Goal: Find contact information: Find contact information

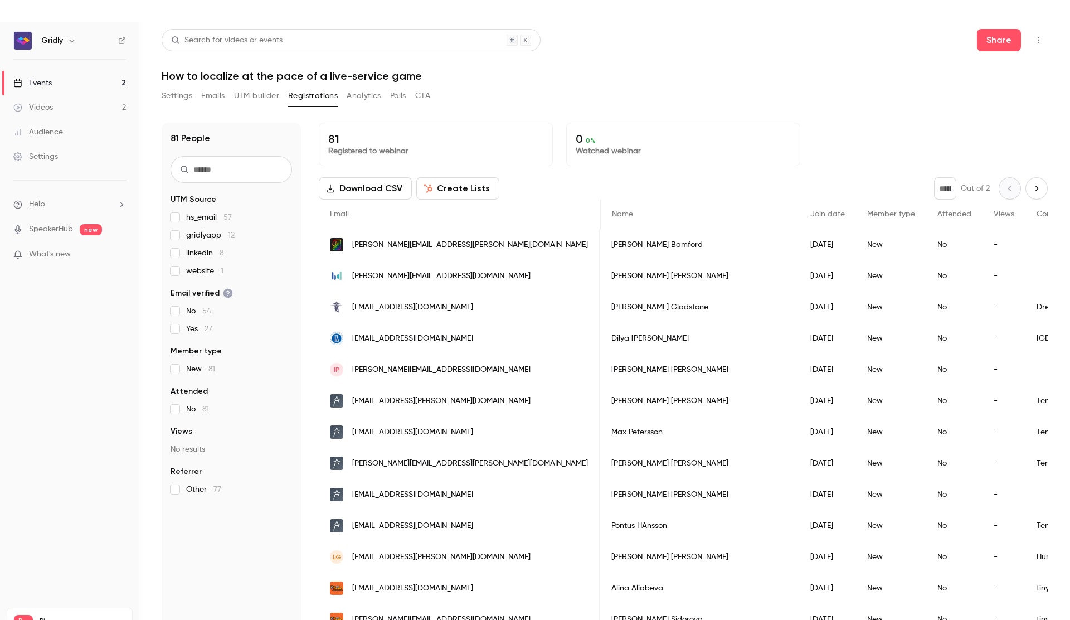
scroll to position [0, 573]
drag, startPoint x: 494, startPoint y: 244, endPoint x: 350, endPoint y: 244, distance: 144.3
click at [350, 244] on div "[PERSON_NAME][EMAIL_ADDRESS][PERSON_NAME][DOMAIN_NAME]" at bounding box center [459, 244] width 280 height 31
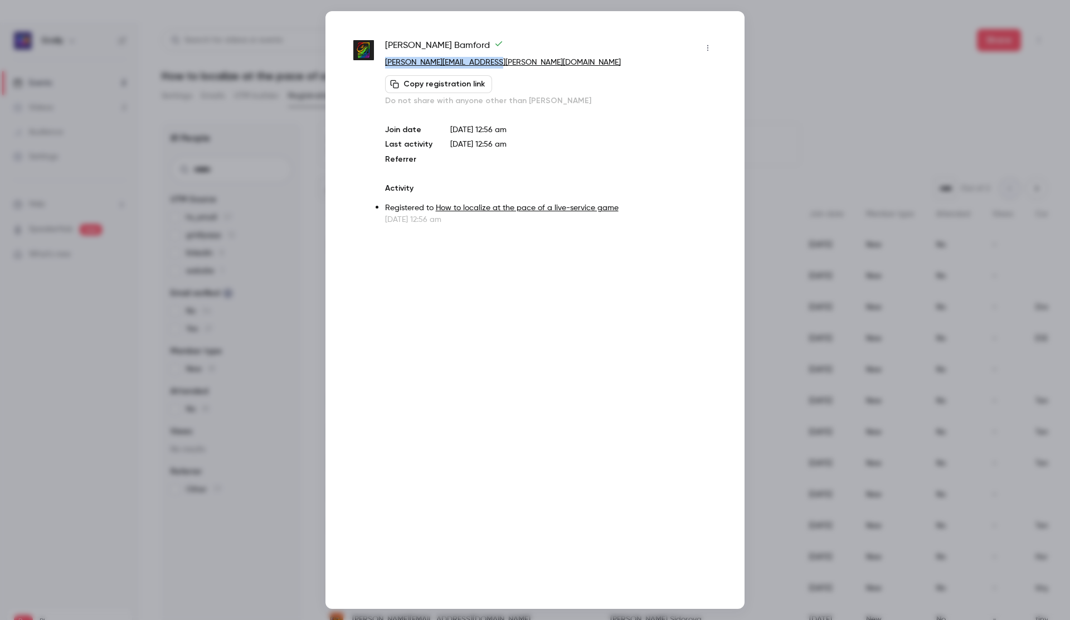
drag, startPoint x: 550, startPoint y: 60, endPoint x: 381, endPoint y: 62, distance: 169.4
click at [381, 62] on div "Jim Bamford jim.bamford@dsdambuster.com Copy registration link Do not share wit…" at bounding box center [534, 132] width 363 height 186
copy link "[PERSON_NAME][EMAIL_ADDRESS][PERSON_NAME][DOMAIN_NAME]"
